Goal: Task Accomplishment & Management: Use online tool/utility

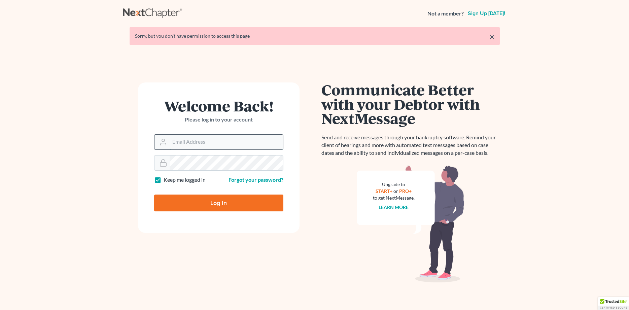
click at [214, 142] on input "Email Address" at bounding box center [226, 142] width 113 height 15
type input "[PERSON_NAME][EMAIL_ADDRESS][DOMAIN_NAME]"
click at [202, 200] on input "Log In" at bounding box center [218, 203] width 129 height 17
type input "Thinking..."
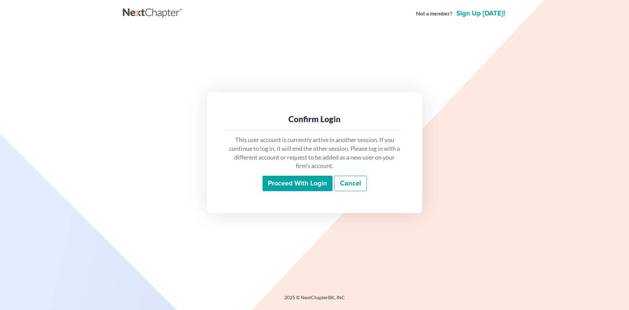
click at [273, 182] on input "Proceed with login" at bounding box center [298, 183] width 70 height 15
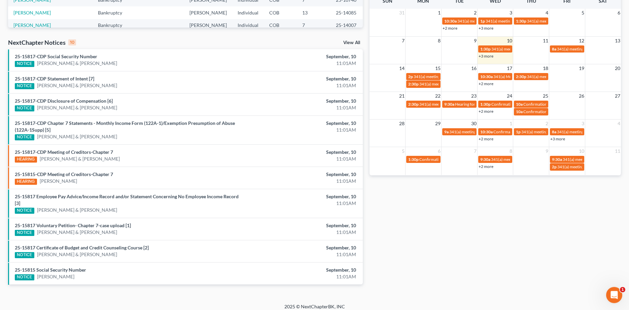
scroll to position [186, 0]
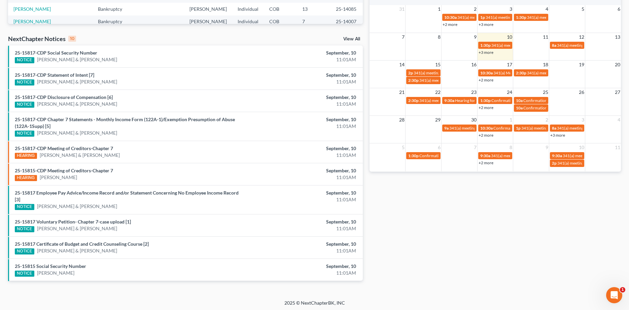
click at [486, 80] on link "+2 more" at bounding box center [486, 79] width 15 height 5
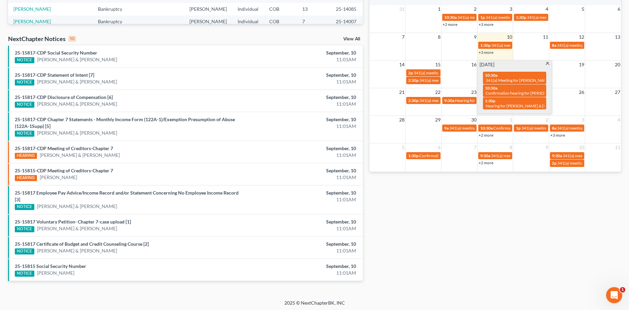
click at [548, 64] on span at bounding box center [547, 64] width 5 height 4
